Goal: Check status

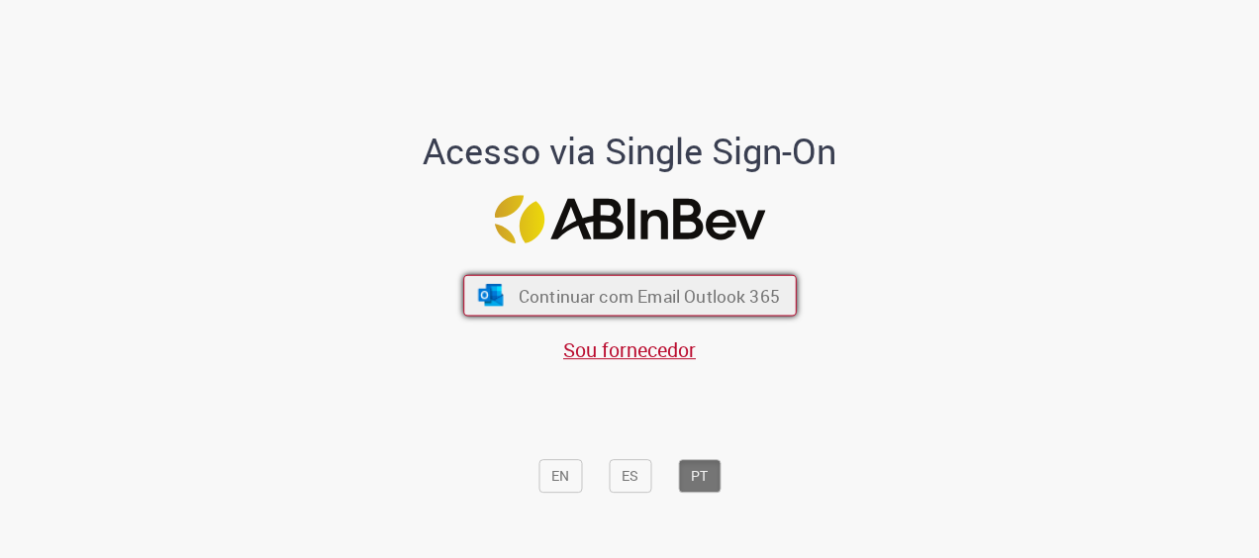
click at [668, 305] on span "Continuar com Email Outlook 365" at bounding box center [648, 295] width 261 height 23
